Goal: Book appointment/travel/reservation

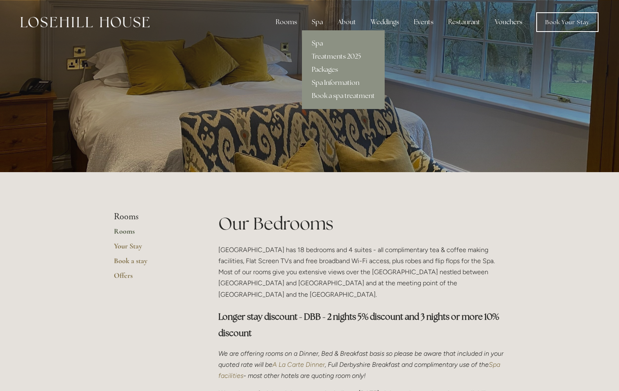
click at [326, 54] on link "Treatments 2025" at bounding box center [343, 56] width 83 height 13
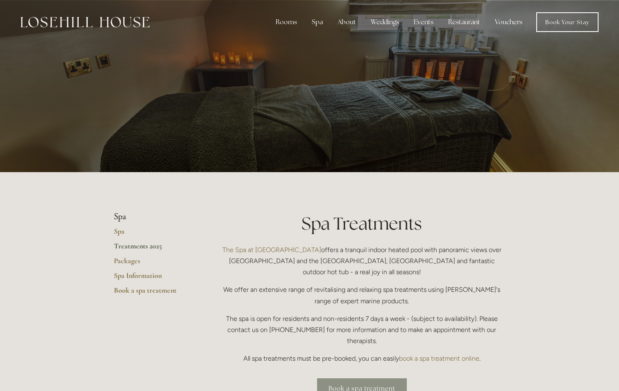
click at [389, 378] on link "Book a spa treatment" at bounding box center [362, 388] width 90 height 20
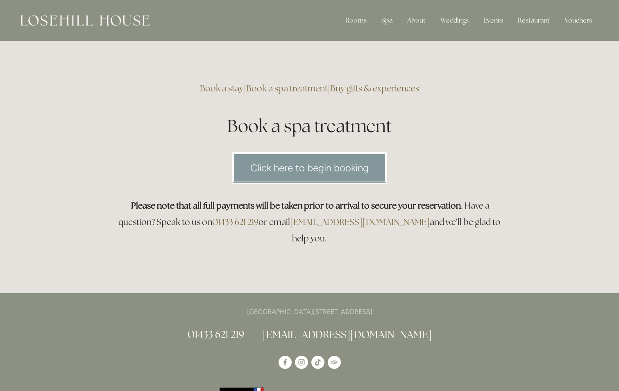
click at [291, 169] on link "Click here to begin booking" at bounding box center [309, 168] width 155 height 32
click at [306, 172] on link "Click here to begin booking" at bounding box center [309, 168] width 155 height 32
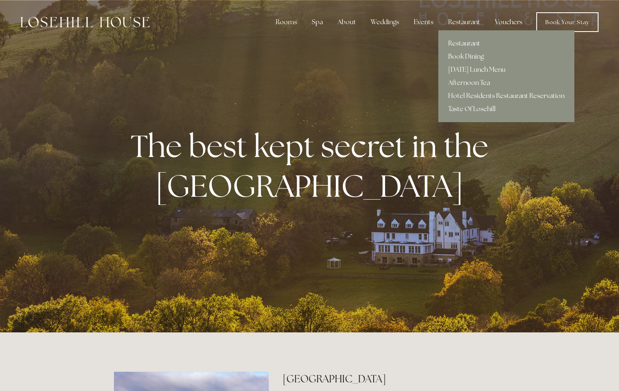
click at [468, 42] on link "Restaurant" at bounding box center [507, 43] width 136 height 13
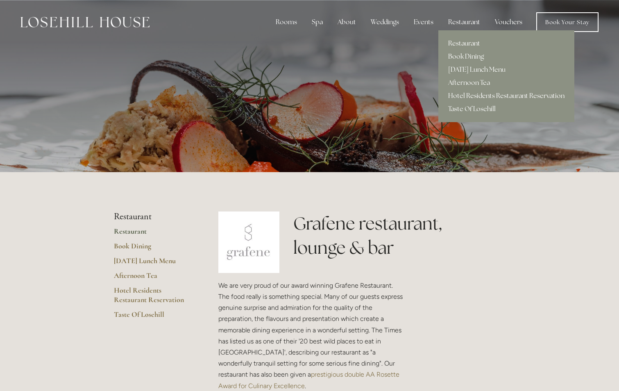
click at [483, 95] on link "Hotel Residents Restaurant Reservation" at bounding box center [507, 95] width 136 height 13
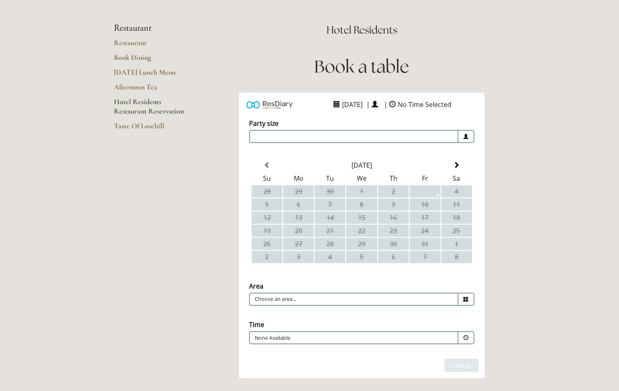
scroll to position [82, 0]
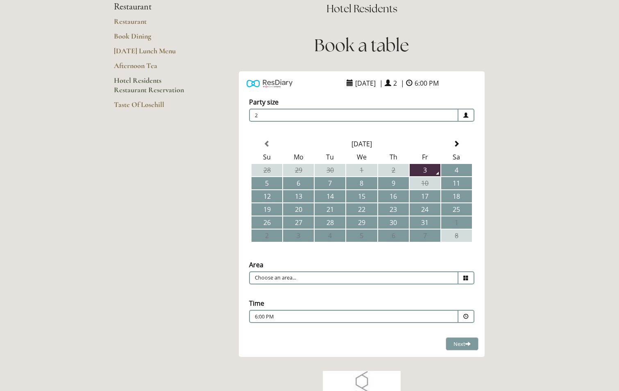
click at [467, 117] on span at bounding box center [466, 115] width 5 height 5
click at [484, 184] on div "[DATE] Su Mo Tu We Th Fr Sa 28 29 30 1 2 3 4 5 6 7 8 9 10 11 12 13 14 15 16 17 …" at bounding box center [362, 194] width 246 height 124
click at [450, 184] on td "11" at bounding box center [456, 183] width 31 height 12
click at [461, 278] on span at bounding box center [467, 277] width 16 height 13
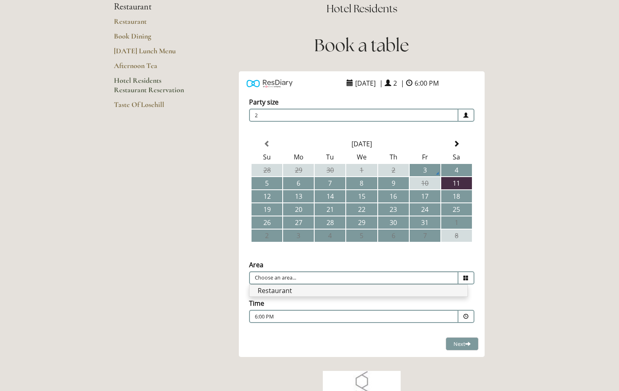
click at [445, 292] on li "Restaurant" at bounding box center [359, 290] width 218 height 11
type input "Restaurant"
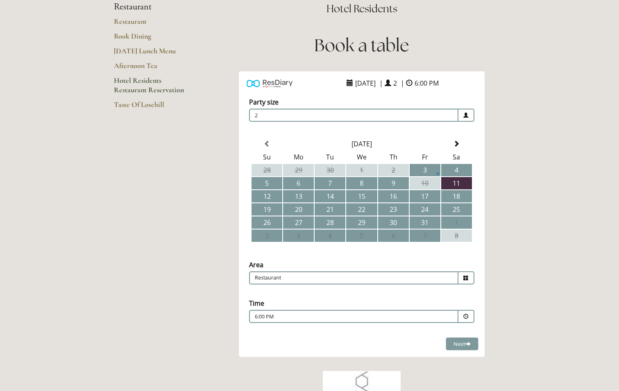
click at [466, 317] on span at bounding box center [466, 316] width 5 height 5
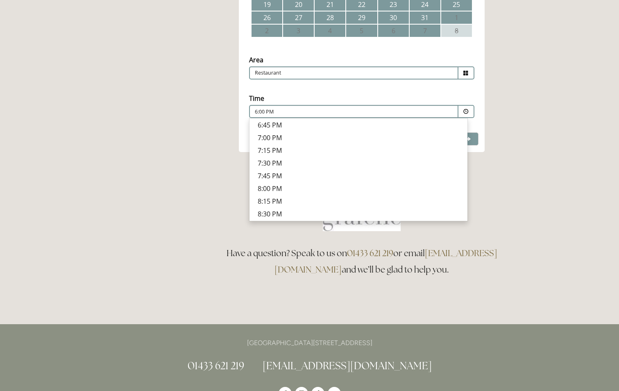
scroll to position [328, 0]
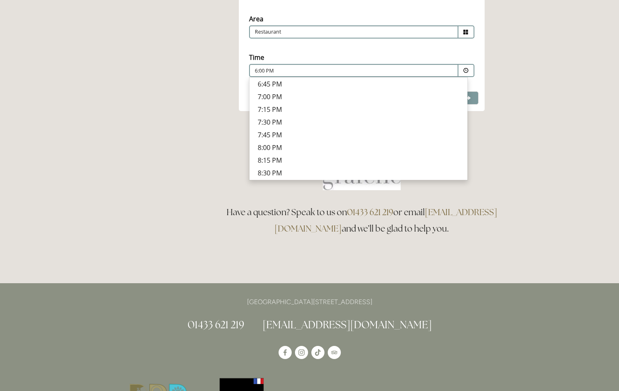
click at [264, 133] on p "7:45 PM" at bounding box center [359, 134] width 202 height 9
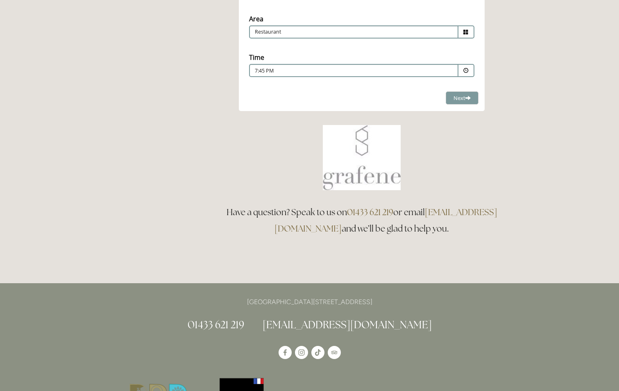
click at [264, 134] on div at bounding box center [361, 157] width 287 height 65
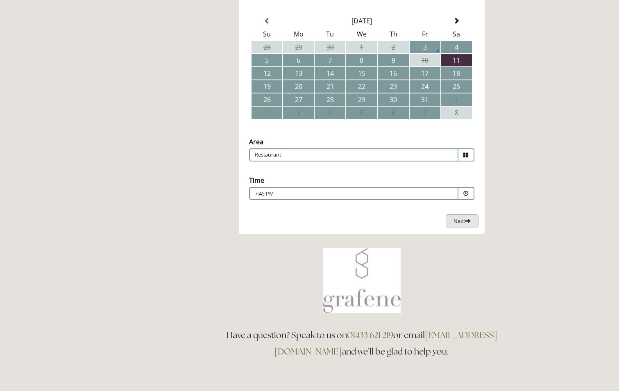
click at [462, 218] on span "Next" at bounding box center [462, 220] width 17 height 7
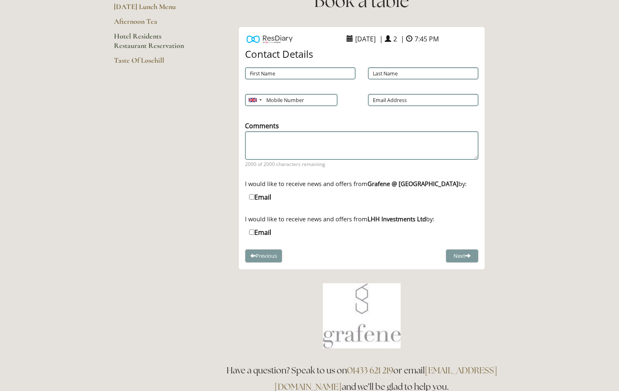
scroll to position [80, 0]
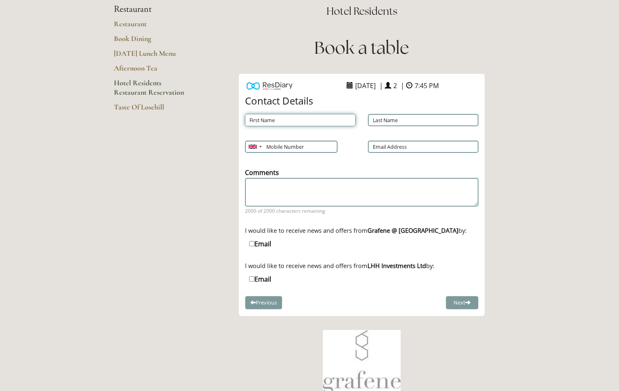
click at [313, 119] on input "First Name" at bounding box center [300, 120] width 111 height 12
type input "Eve"
type input "[PERSON_NAME]"
type input "07990693094"
type input "[EMAIL_ADDRESS][DOMAIN_NAME]"
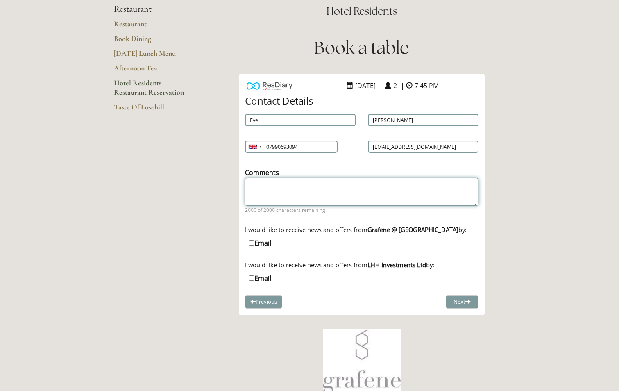
click at [336, 184] on textarea "Comments" at bounding box center [362, 192] width 234 height 28
click at [268, 145] on input "07990693094" at bounding box center [291, 147] width 92 height 12
click at [268, 147] on input "07990693094" at bounding box center [291, 147] width 92 height 12
type input "7990693094"
click at [228, 172] on div "ResDiary Widget [DATE] | 2 | 7:45 PM Choose a Venue" at bounding box center [361, 195] width 287 height 242
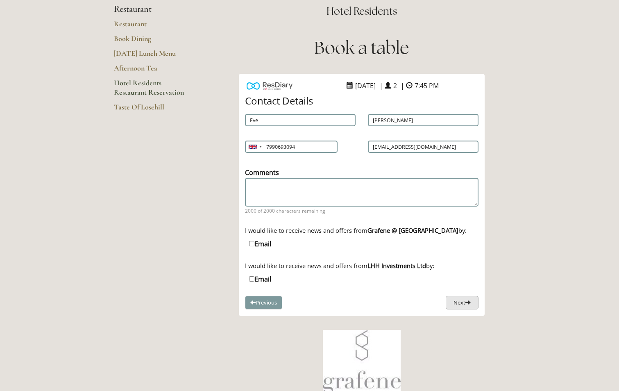
click at [464, 303] on button "Next" at bounding box center [462, 303] width 33 height 14
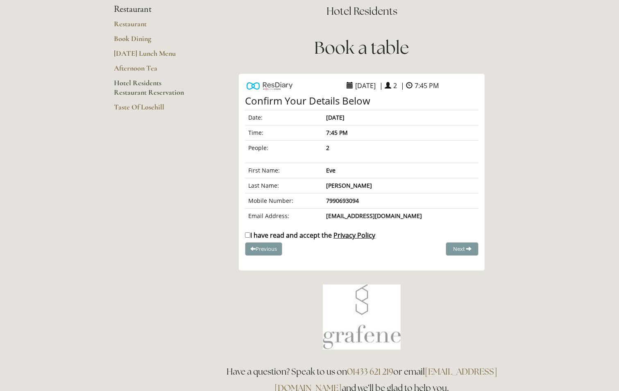
click at [248, 235] on input "I have read and accept the Privacy Policy" at bounding box center [247, 234] width 5 height 5
checkbox input "true"
click at [452, 246] on span "Complete Booking" at bounding box center [444, 248] width 45 height 7
